Goal: Task Accomplishment & Management: Use online tool/utility

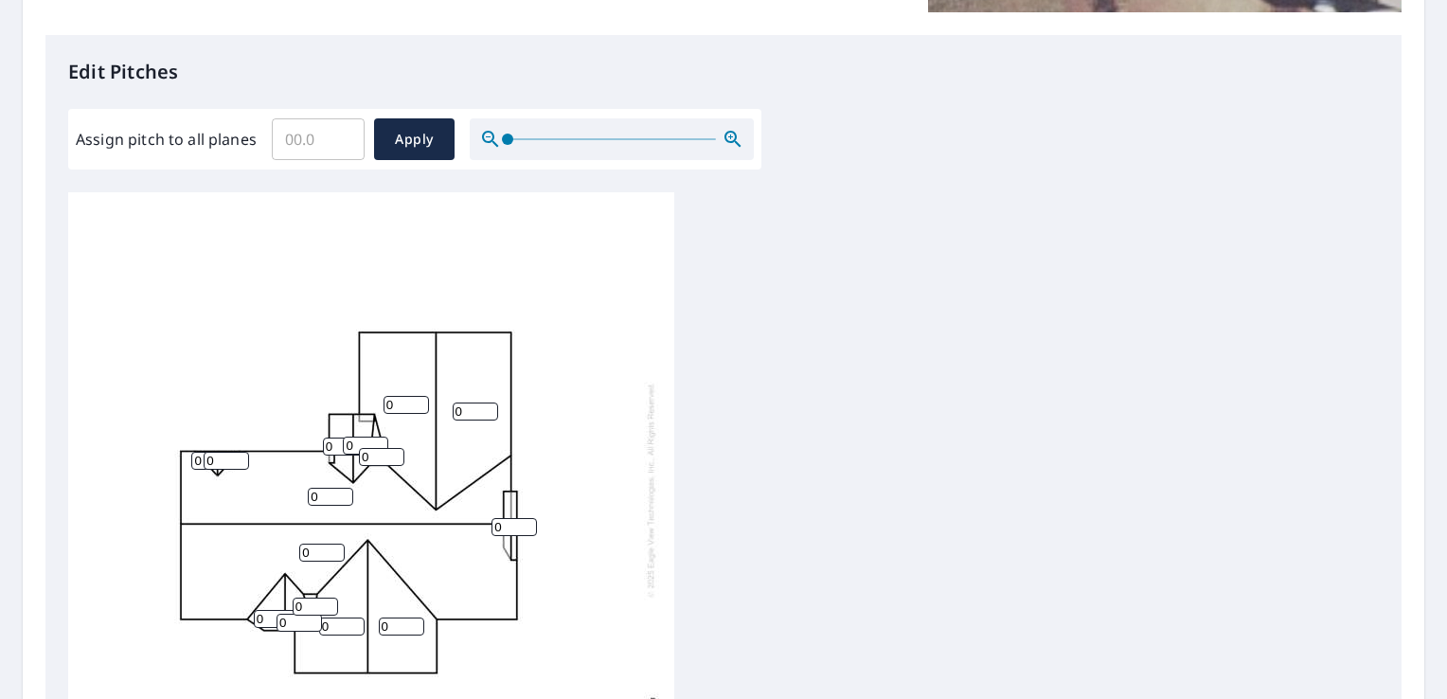
scroll to position [19, 0]
click at [320, 141] on input "Assign pitch to all planes" at bounding box center [318, 139] width 93 height 53
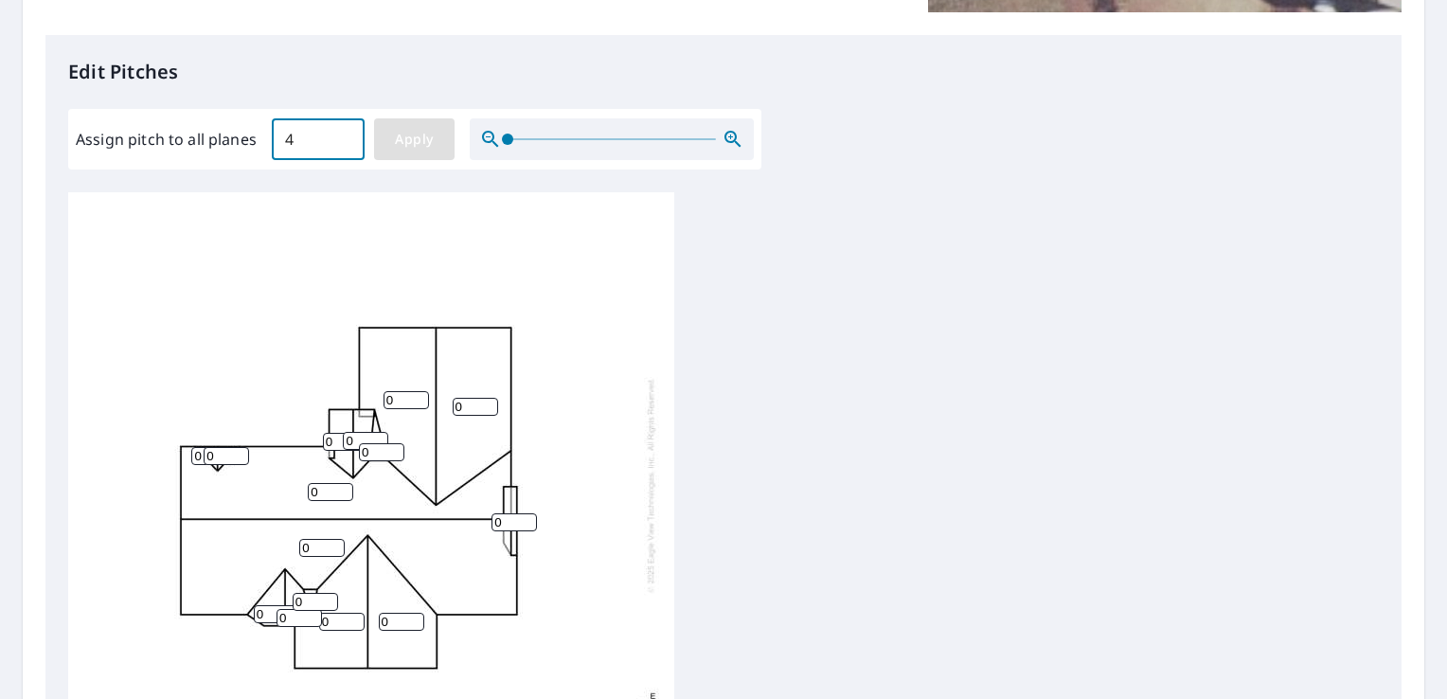
type input "4"
click at [417, 135] on span "Apply" at bounding box center [414, 140] width 50 height 24
type input "4"
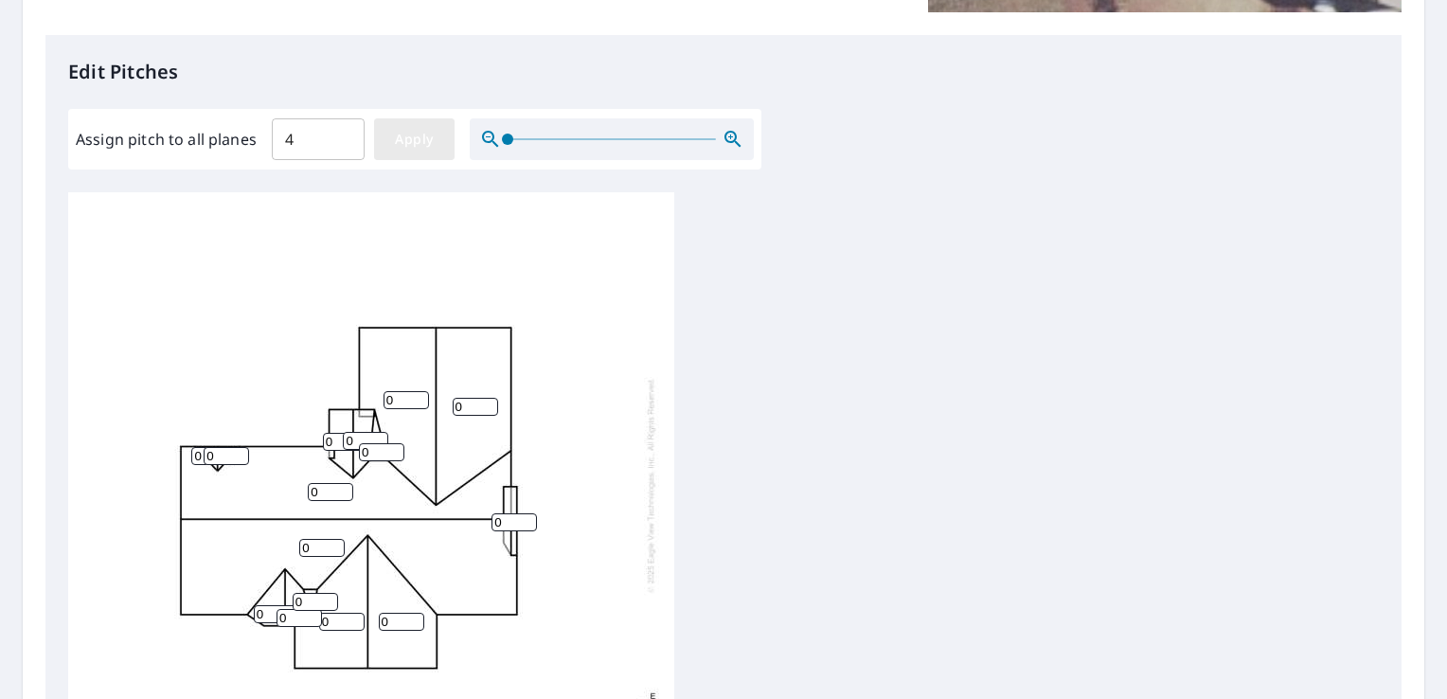
type input "4"
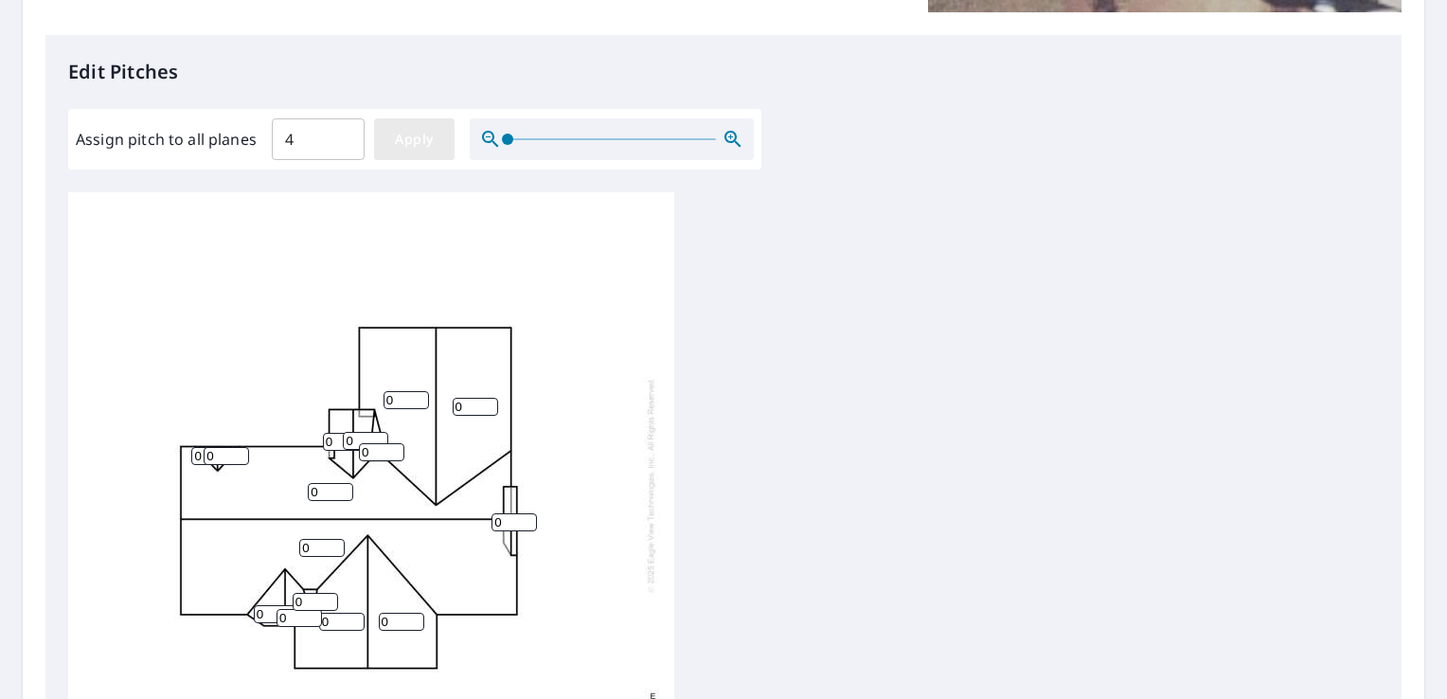
type input "4"
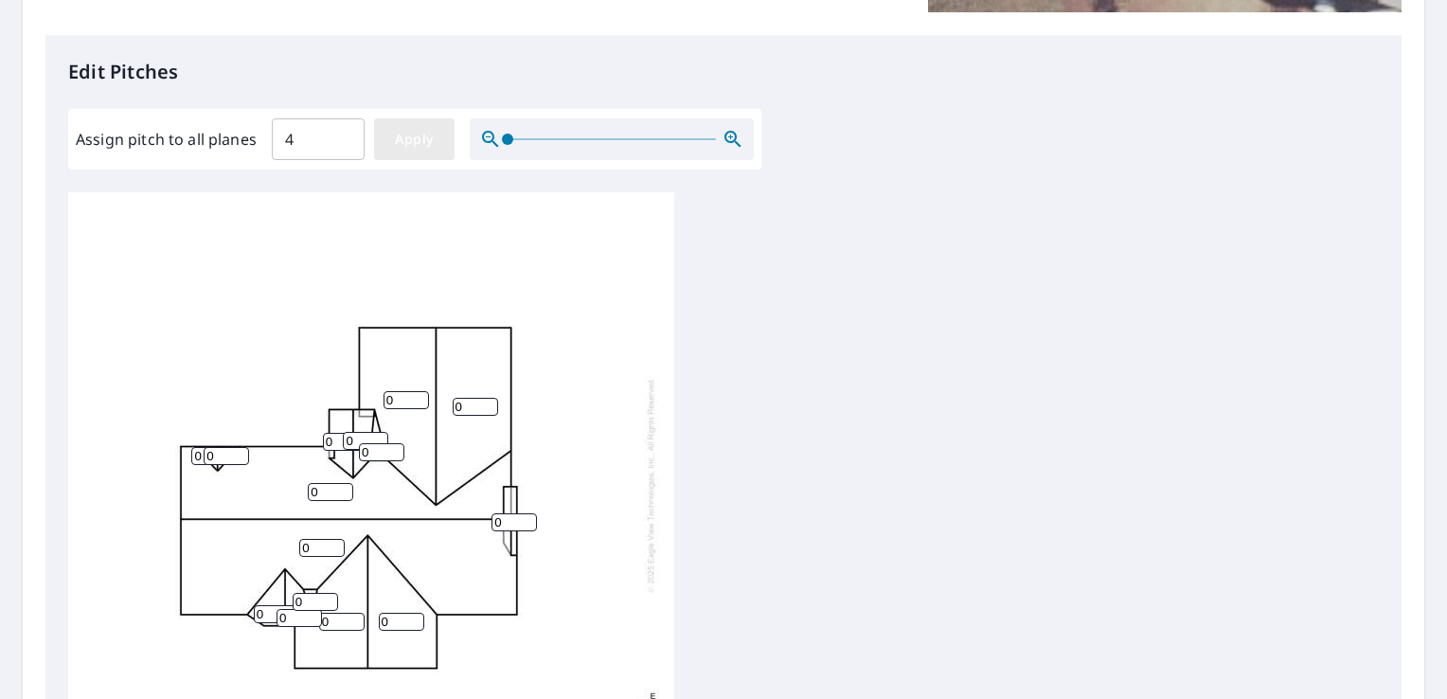
type input "4"
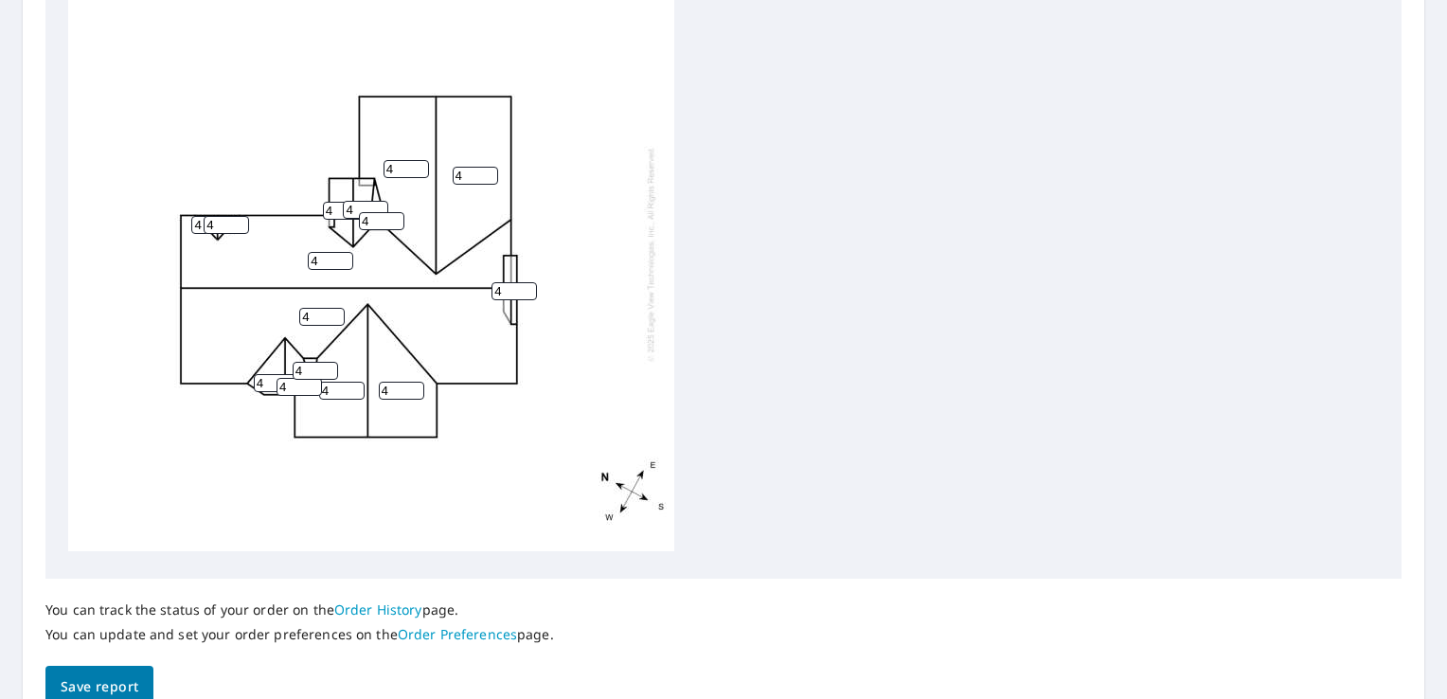
scroll to position [799, 0]
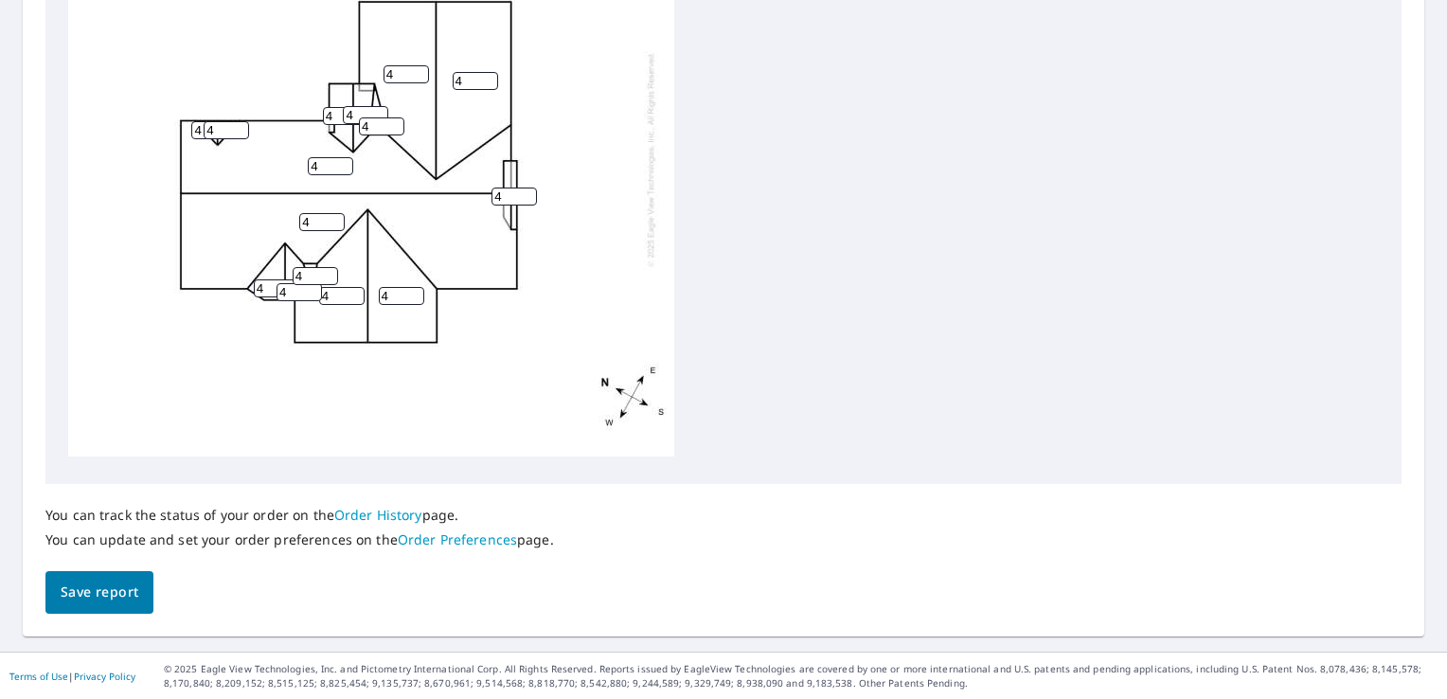
click at [143, 589] on button "Save report" at bounding box center [99, 592] width 108 height 43
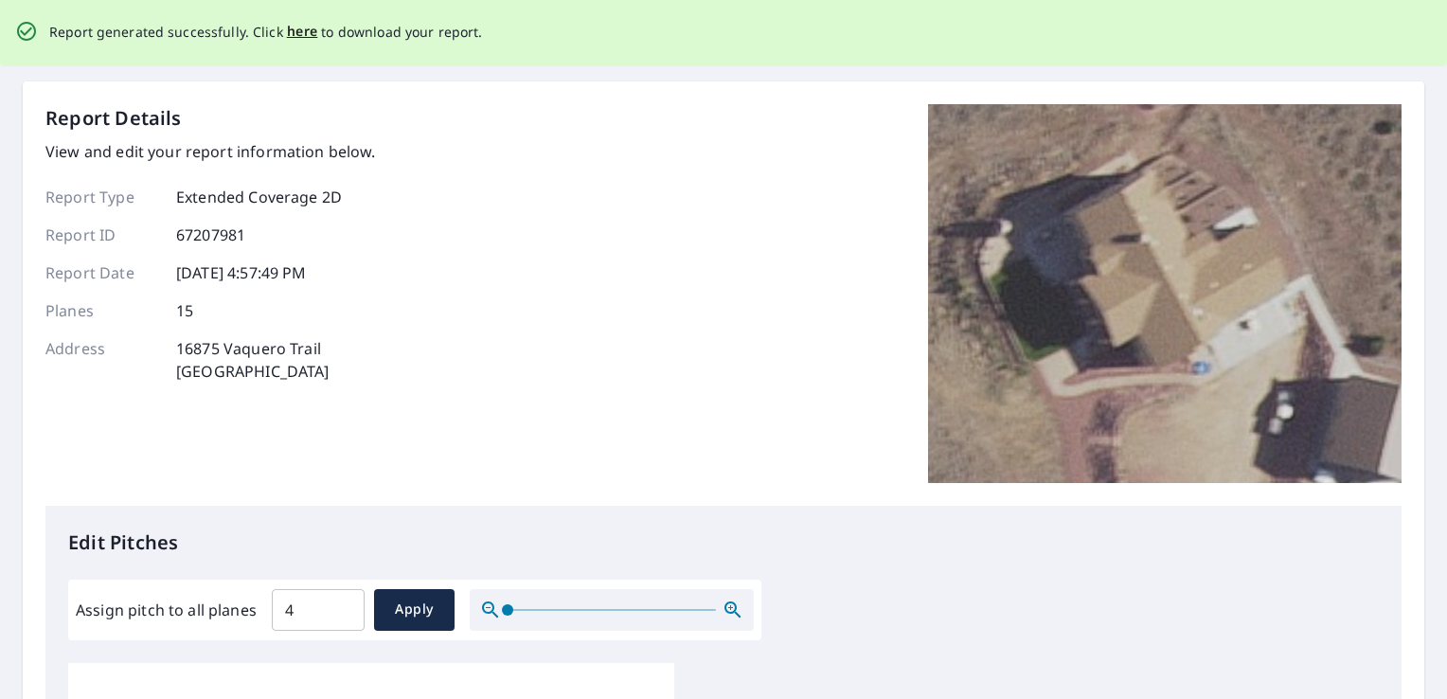
scroll to position [0, 0]
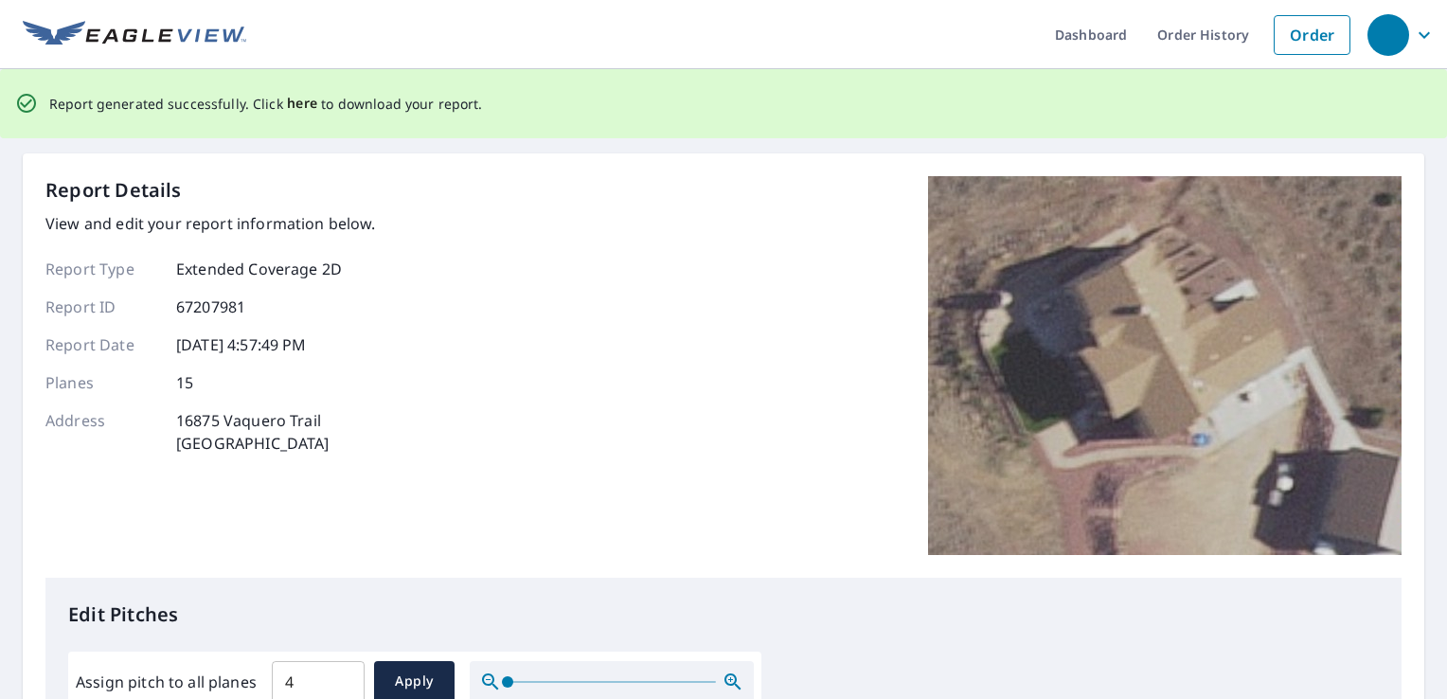
click at [299, 104] on span "here" at bounding box center [302, 104] width 31 height 24
